Goal: Task Accomplishment & Management: Manage account settings

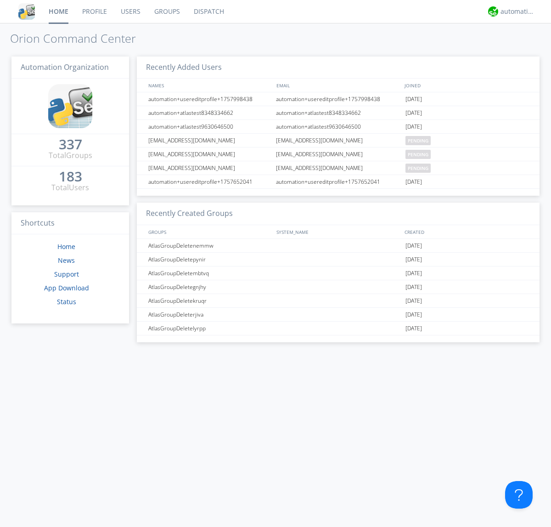
click at [166, 11] on link "Groups" at bounding box center [166, 11] width 39 height 23
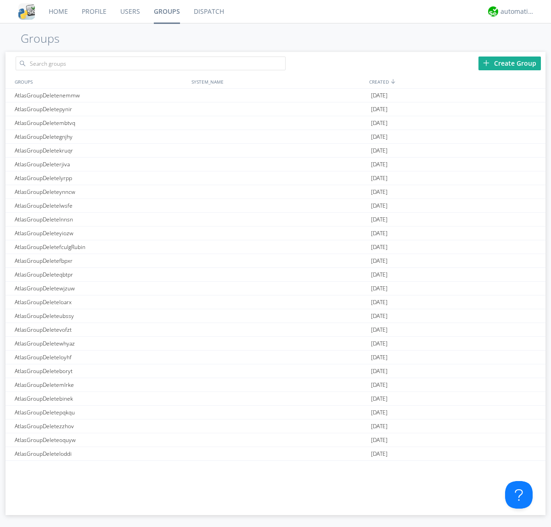
click at [510, 63] on div "Create Group" at bounding box center [509, 63] width 62 height 14
click at [166, 11] on link "Groups" at bounding box center [167, 11] width 40 height 23
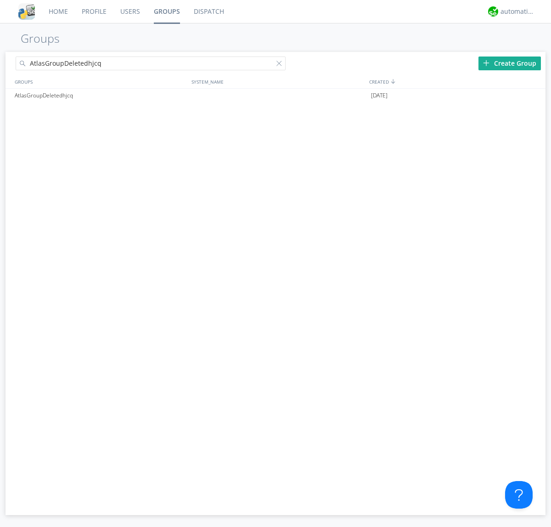
type input "AtlasGroupDeletedhjcq"
click at [281, 65] on div at bounding box center [280, 65] width 9 height 9
type input "AtlasGroupDeletedhjcq"
click at [533, 95] on div at bounding box center [533, 95] width 9 height 7
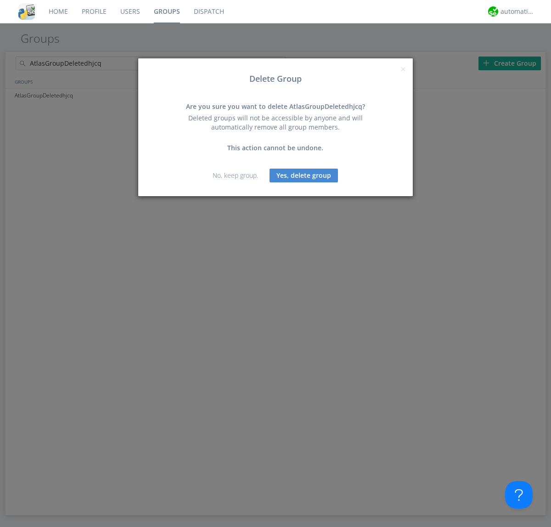
click at [304, 175] on button "Yes, delete group" at bounding box center [303, 175] width 68 height 14
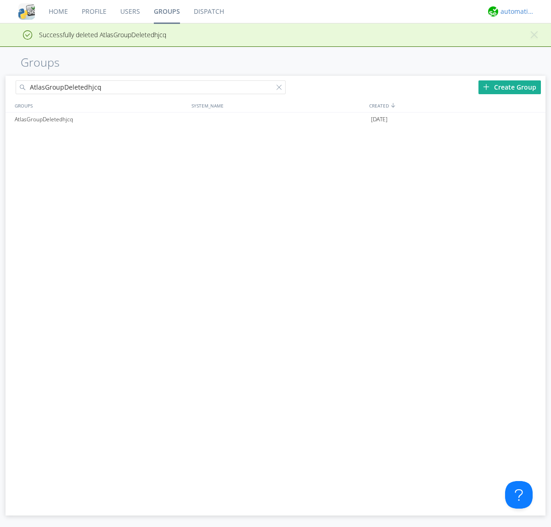
click at [515, 11] on div "automation+atlas" at bounding box center [517, 11] width 34 height 9
